Goal: Task Accomplishment & Management: Complete application form

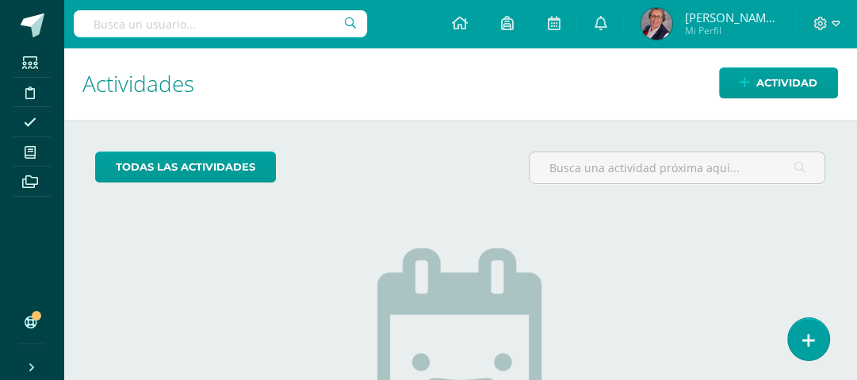
click at [552, 48] on h1 "Actividades" at bounding box center [459, 84] width 755 height 72
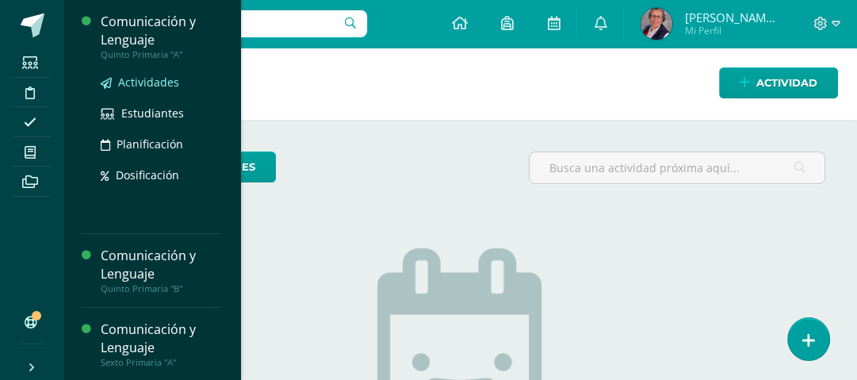
click at [137, 81] on span "Actividades" at bounding box center [148, 81] width 61 height 15
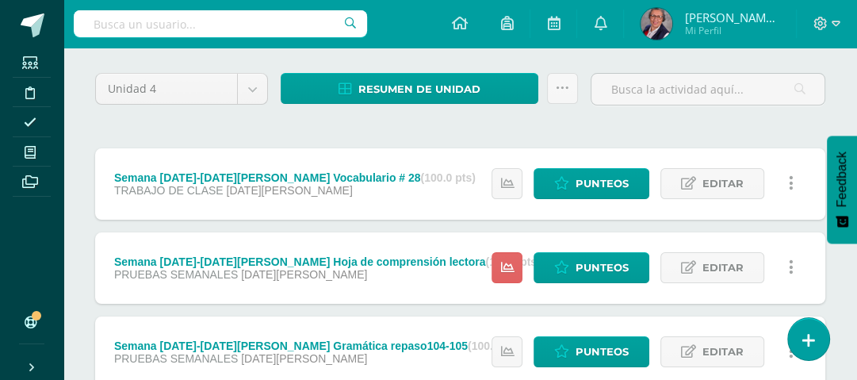
scroll to position [190, 0]
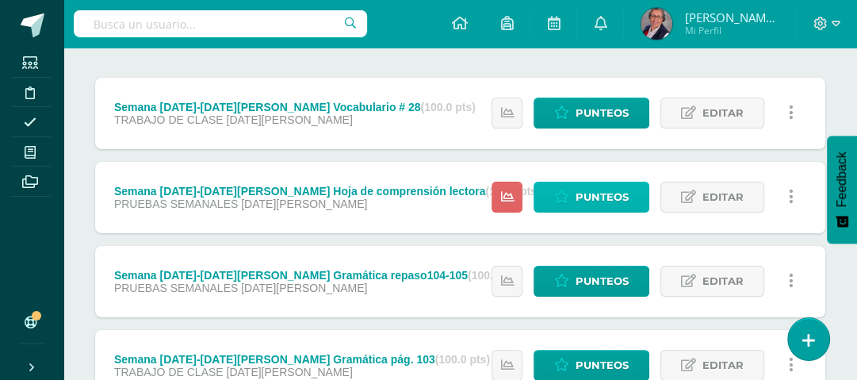
click at [612, 192] on span "Punteos" at bounding box center [601, 196] width 53 height 29
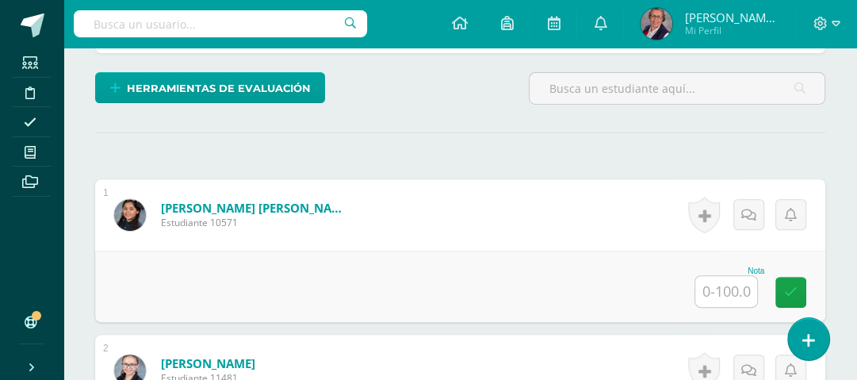
scroll to position [411, 0]
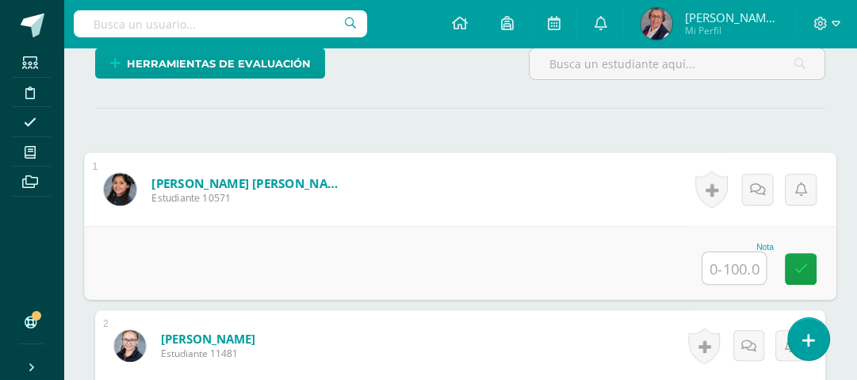
click at [745, 260] on input "text" at bounding box center [733, 268] width 63 height 32
type input "90"
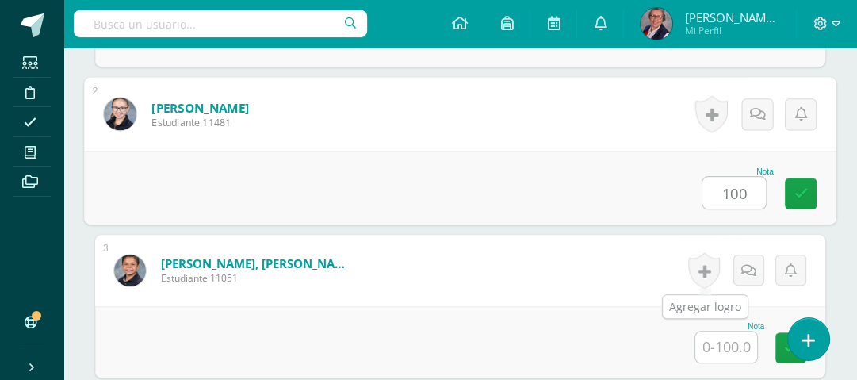
type input "100"
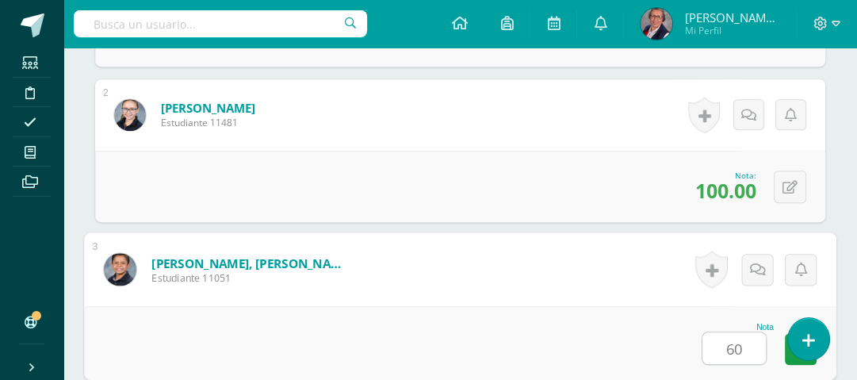
type input "60"
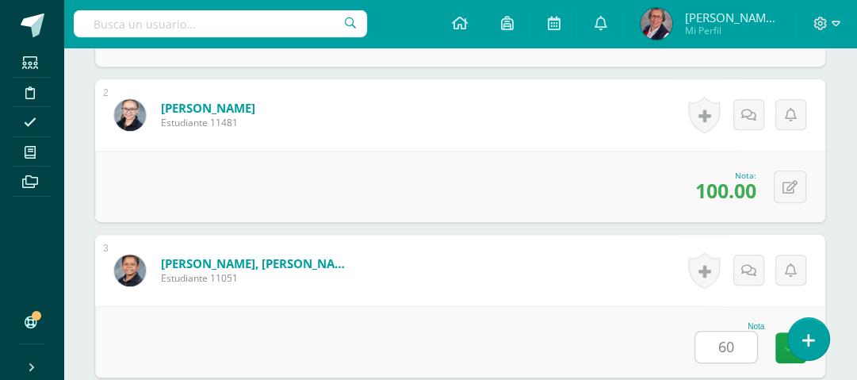
scroll to position [953, 0]
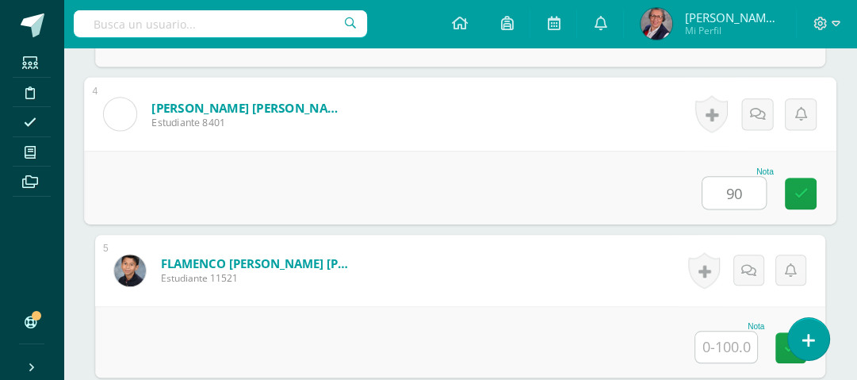
type input "90"
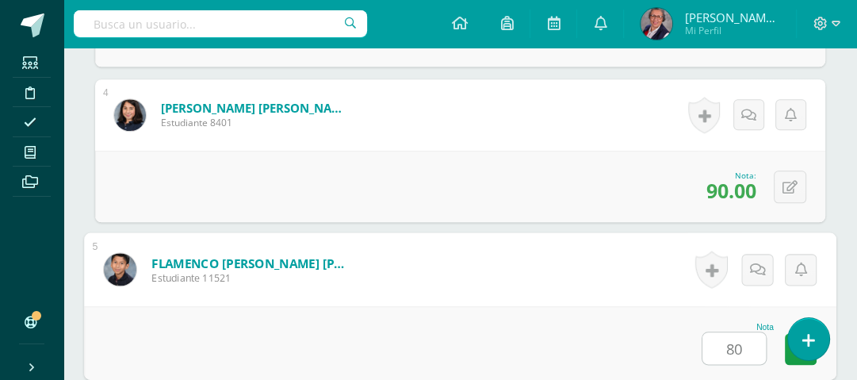
type input "80"
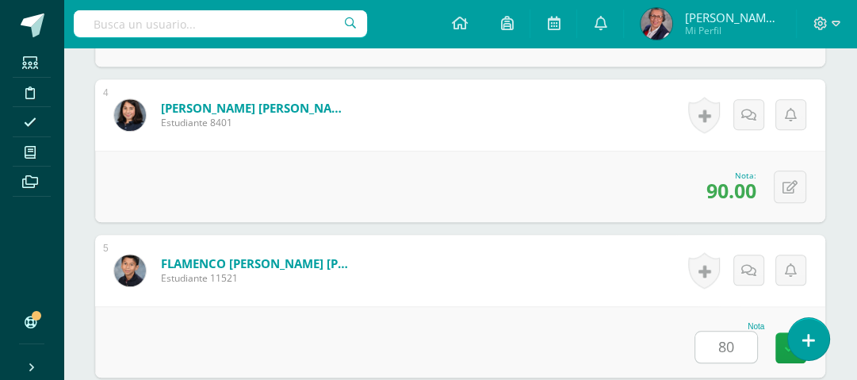
scroll to position [1263, 0]
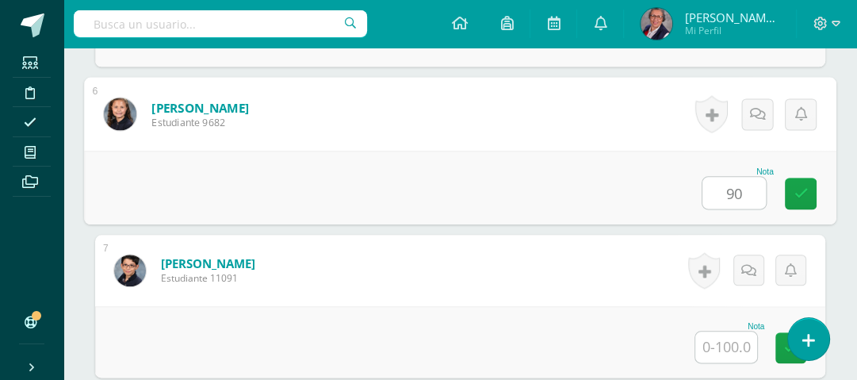
type input "90"
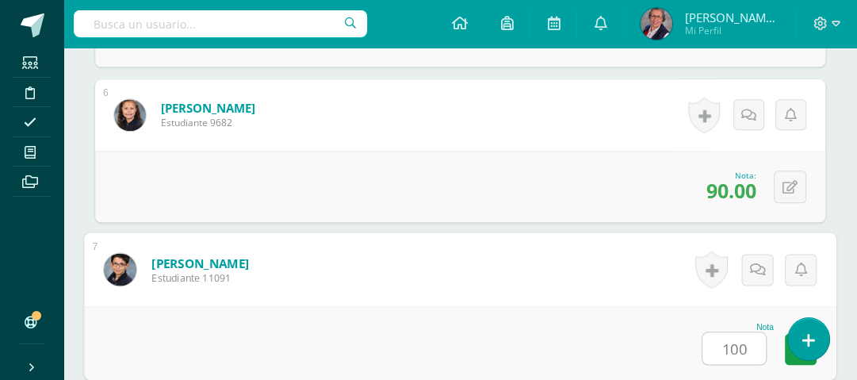
type input "100"
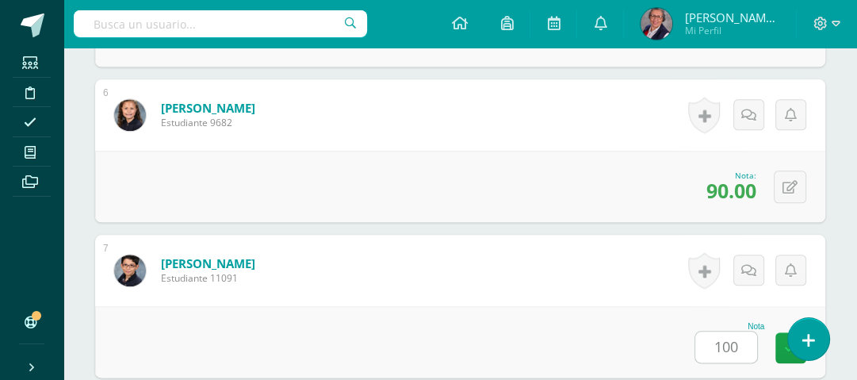
scroll to position [1574, 0]
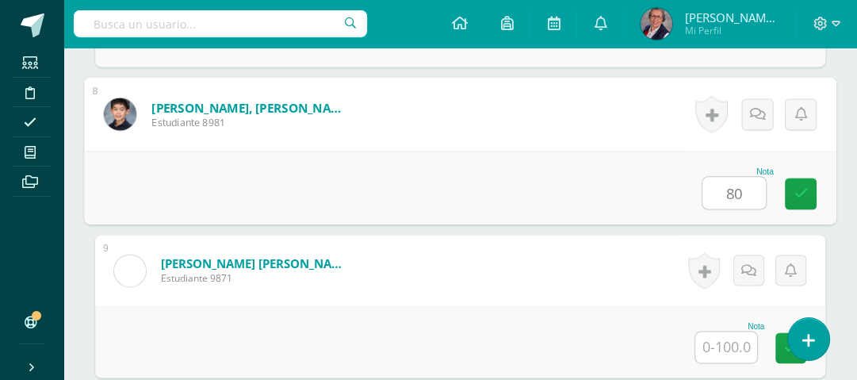
type input "80"
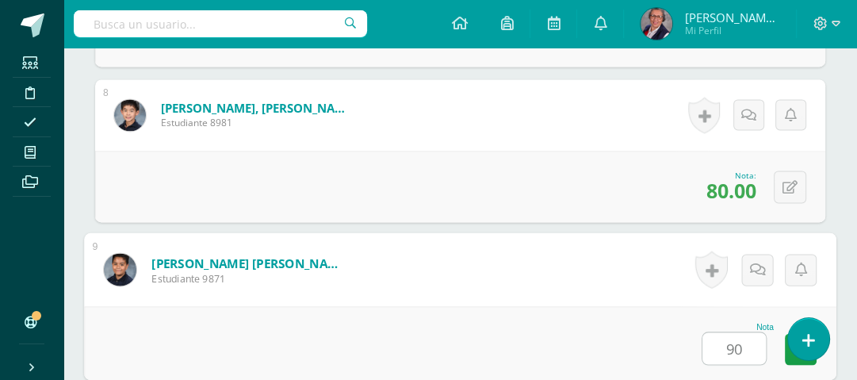
type input "90"
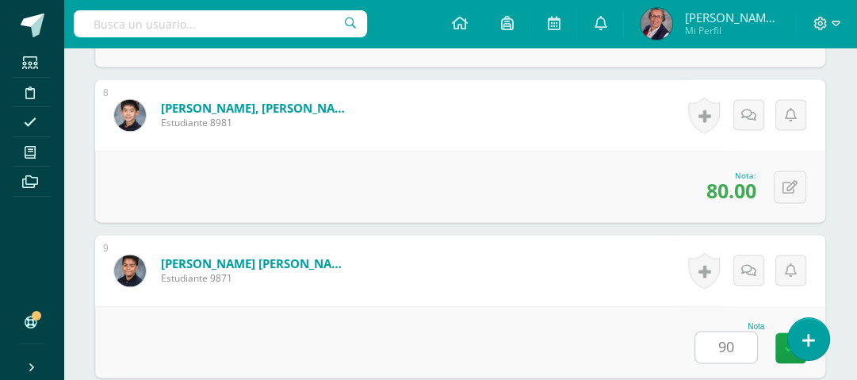
scroll to position [1885, 0]
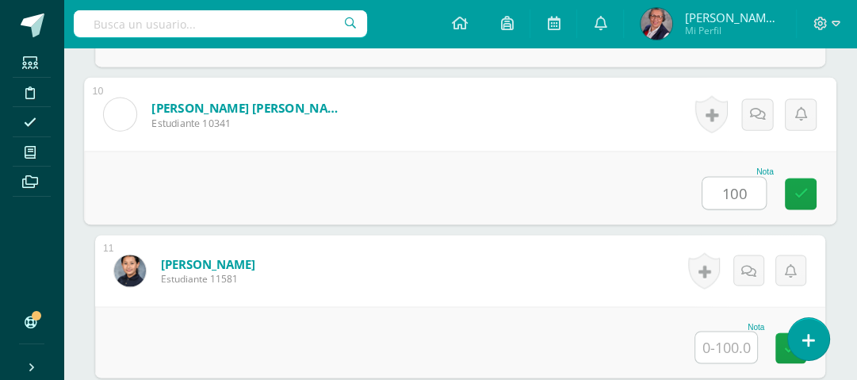
type input "100"
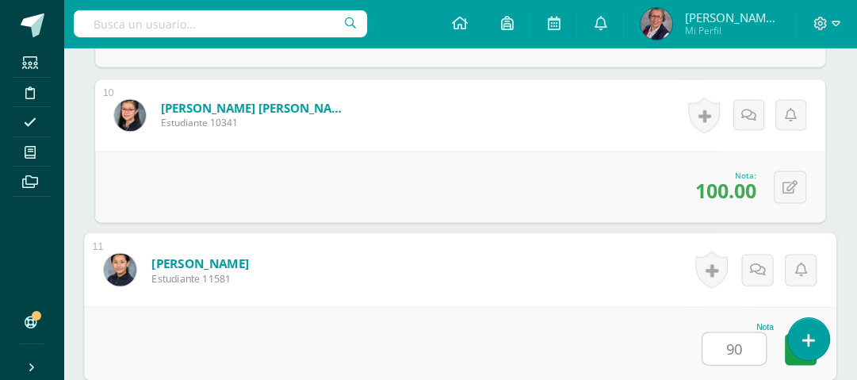
type input "90"
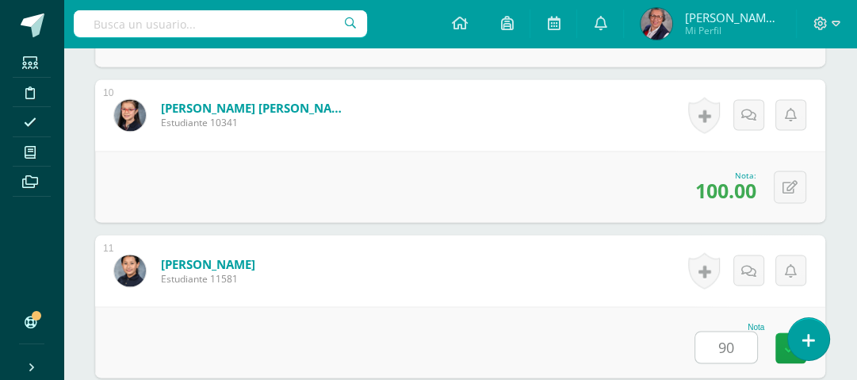
scroll to position [2195, 0]
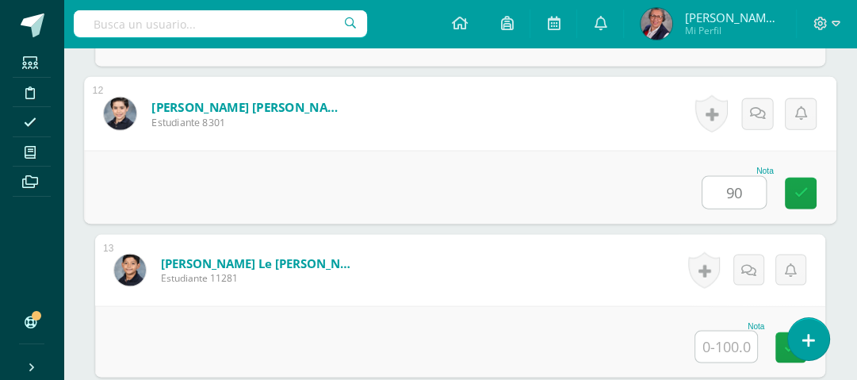
type input "90"
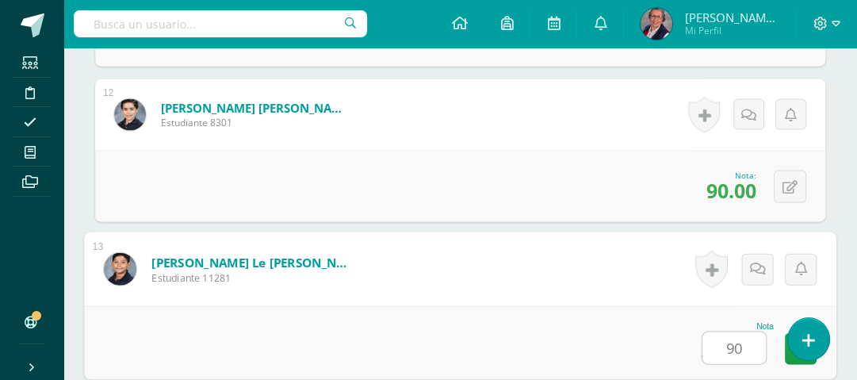
type input "90"
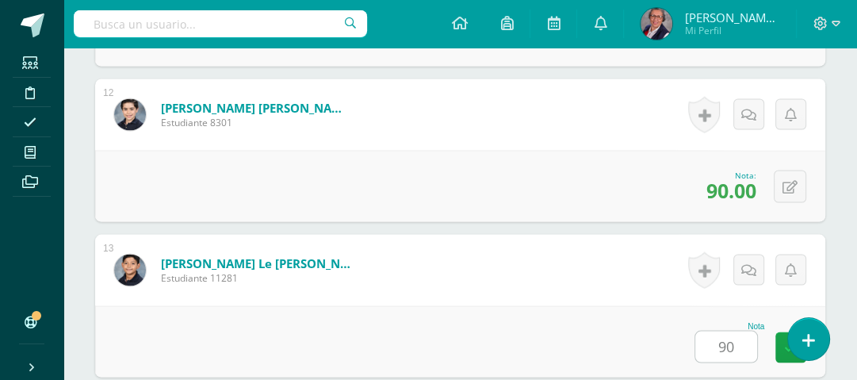
scroll to position [2506, 0]
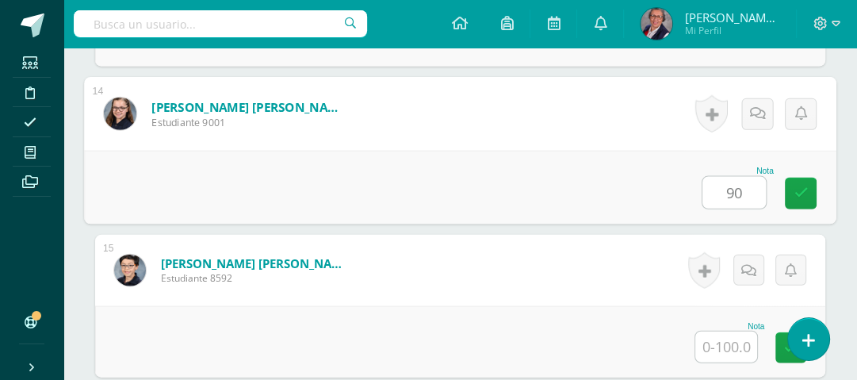
type input "90"
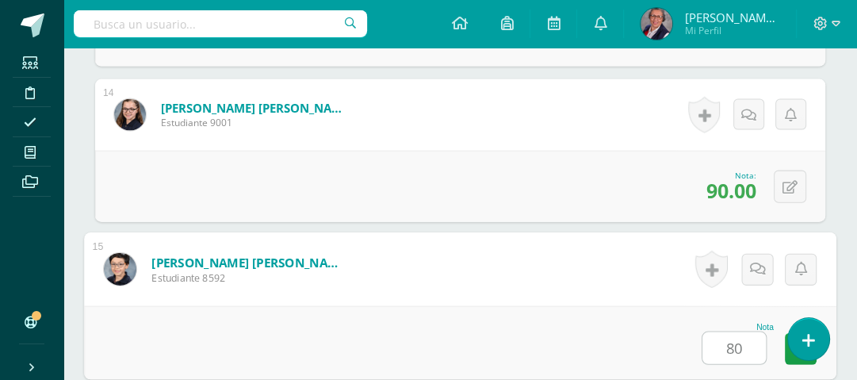
type input "80"
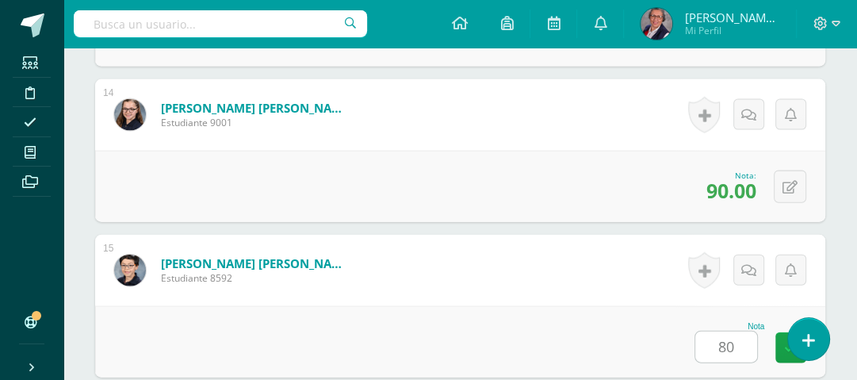
scroll to position [2816, 0]
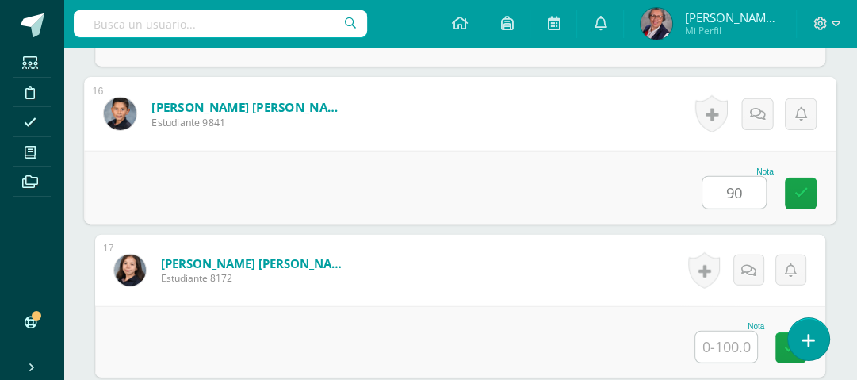
type input "90"
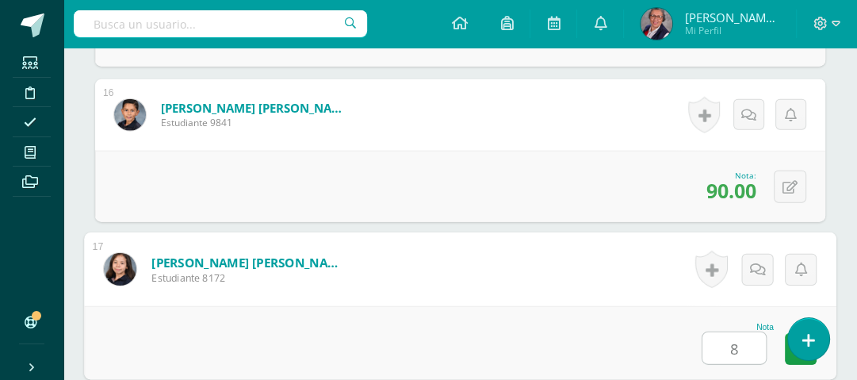
type input "80"
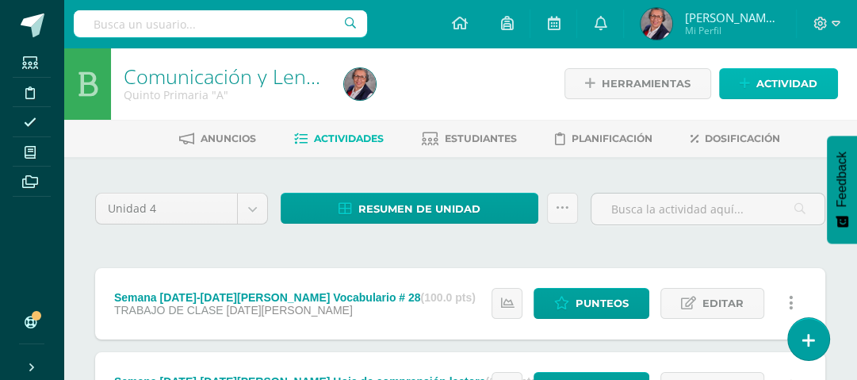
click at [770, 82] on span "Actividad" at bounding box center [786, 83] width 61 height 29
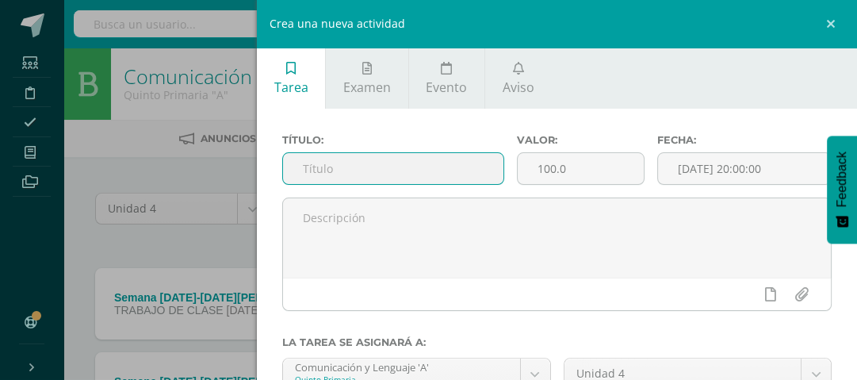
click at [386, 166] on input "text" at bounding box center [393, 168] width 220 height 31
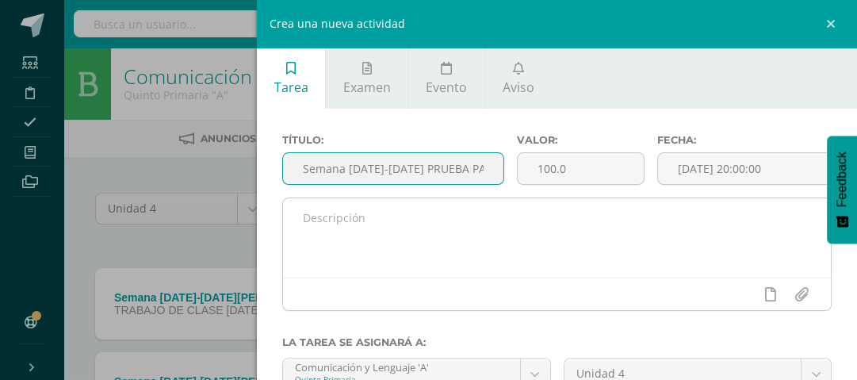
type input "Semana [DATE]-[DATE] PRUEBA PACIAL"
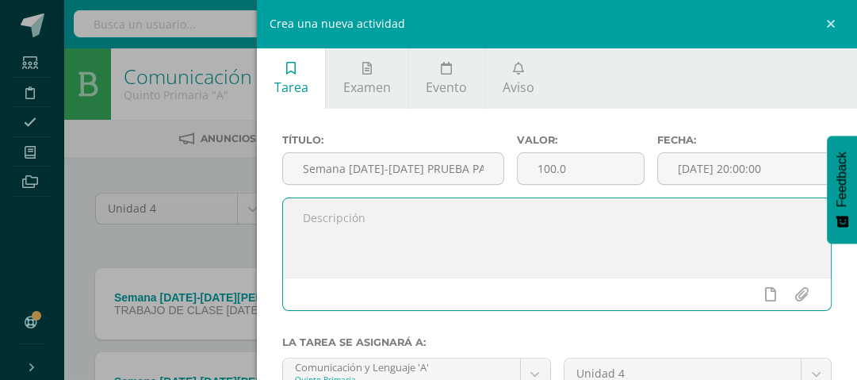
click at [388, 227] on textarea at bounding box center [557, 237] width 548 height 79
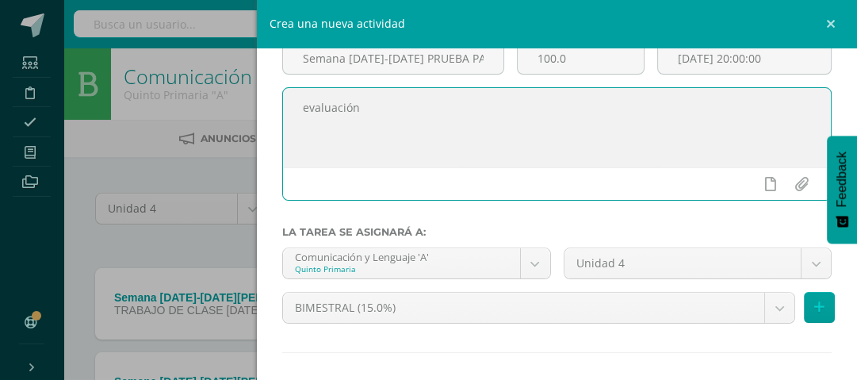
scroll to position [127, 0]
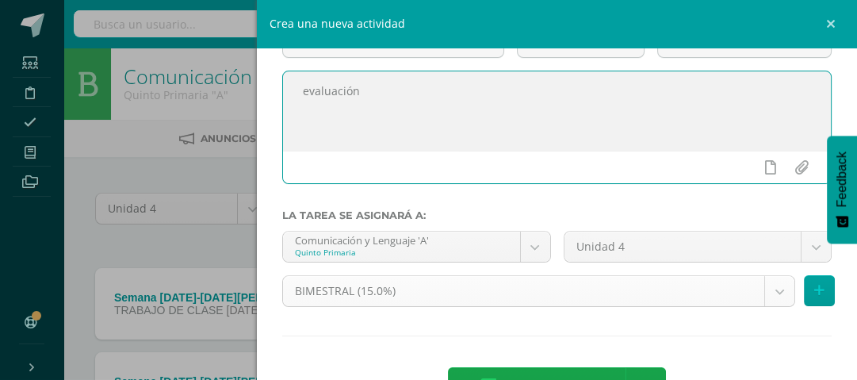
type textarea "evaluación"
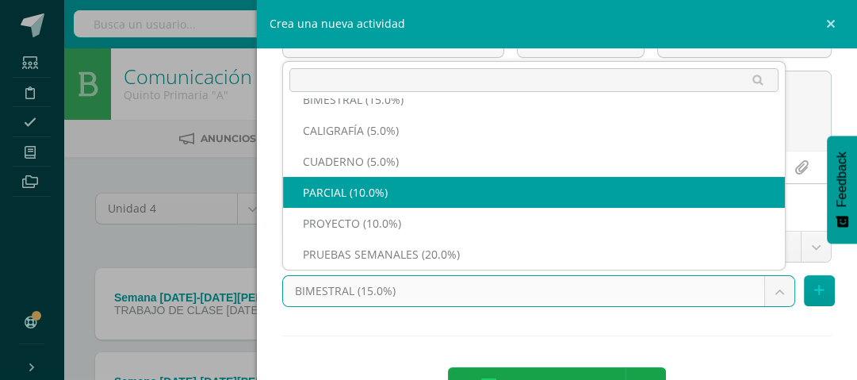
select select "233014"
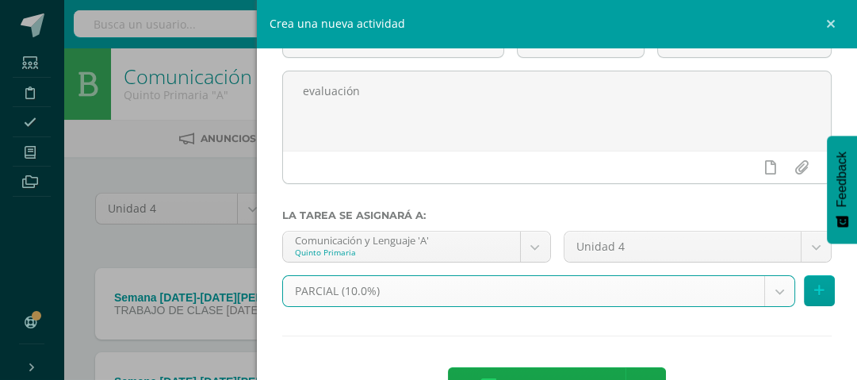
scroll to position [181, 0]
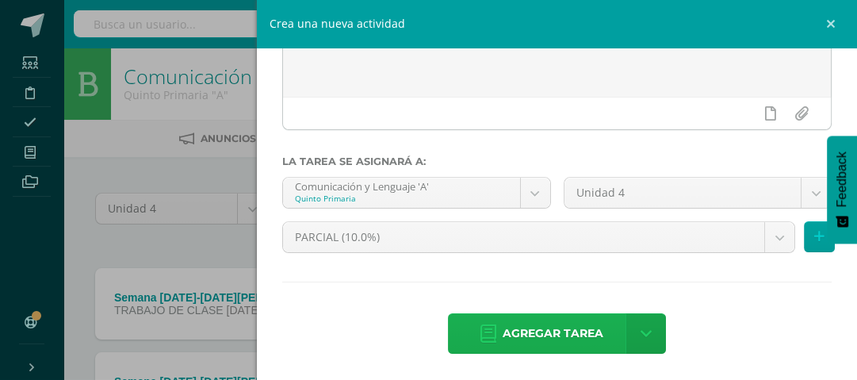
click at [537, 319] on span "Agregar tarea" at bounding box center [552, 333] width 101 height 39
